Goal: Task Accomplishment & Management: Use online tool/utility

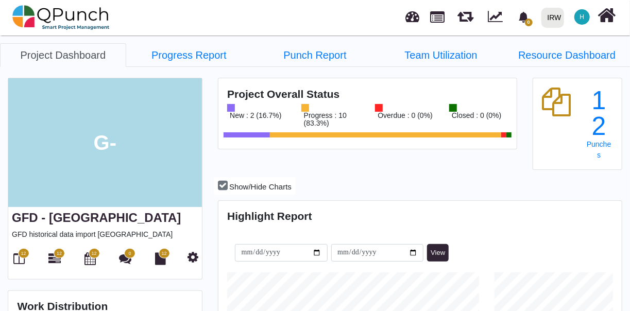
scroll to position [175, 401]
click at [18, 258] on icon at bounding box center [19, 258] width 11 height 12
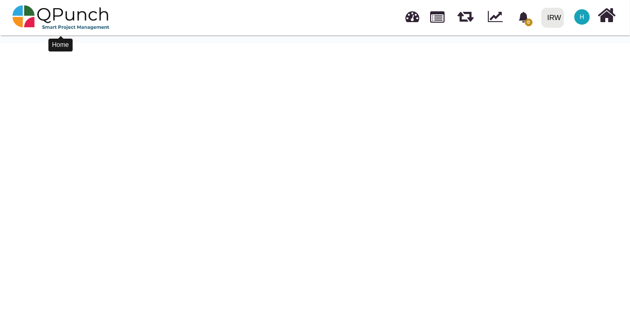
click at [35, 13] on img at bounding box center [60, 17] width 97 height 31
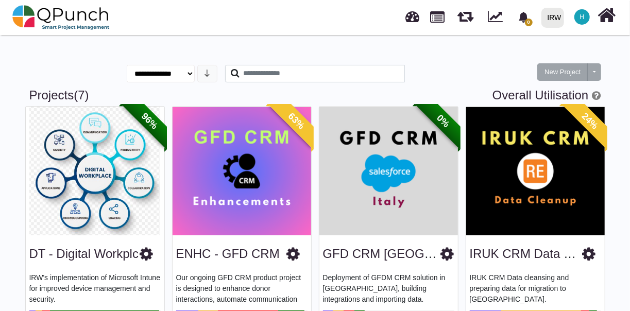
scroll to position [294, 0]
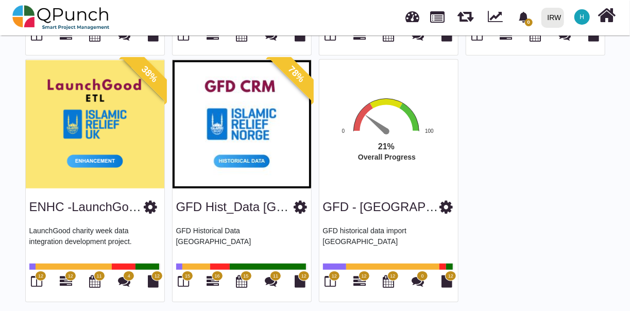
click at [221, 163] on img at bounding box center [242, 124] width 139 height 129
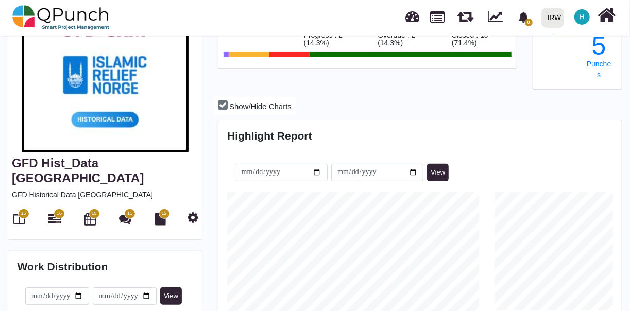
scroll to position [97, 0]
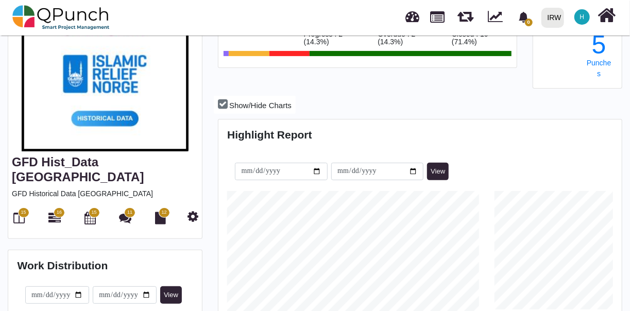
click at [19, 208] on span "15" at bounding box center [23, 213] width 11 height 10
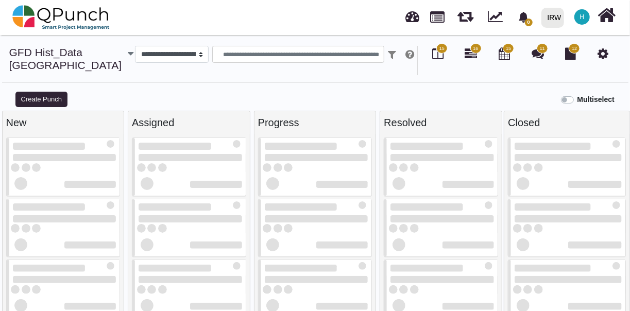
select select
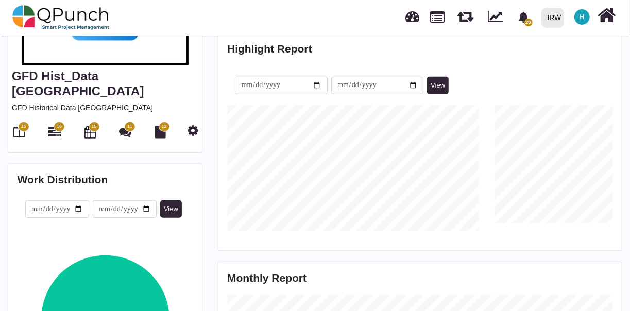
scroll to position [182, 0]
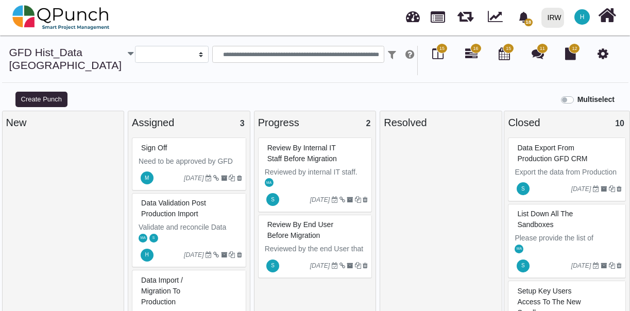
select select
